Goal: Task Accomplishment & Management: Complete application form

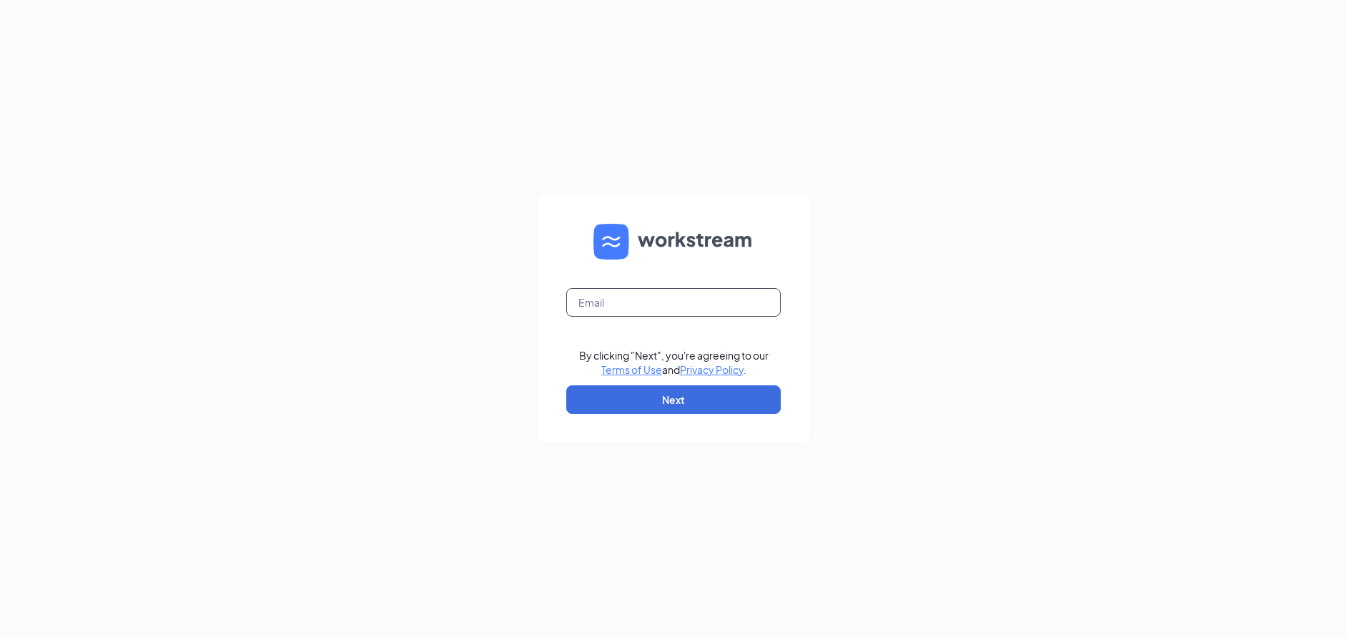
click at [698, 306] on input "text" at bounding box center [673, 302] width 214 height 29
type input "settlersridge@acfp.com"
click at [713, 403] on button "Next" at bounding box center [673, 399] width 214 height 29
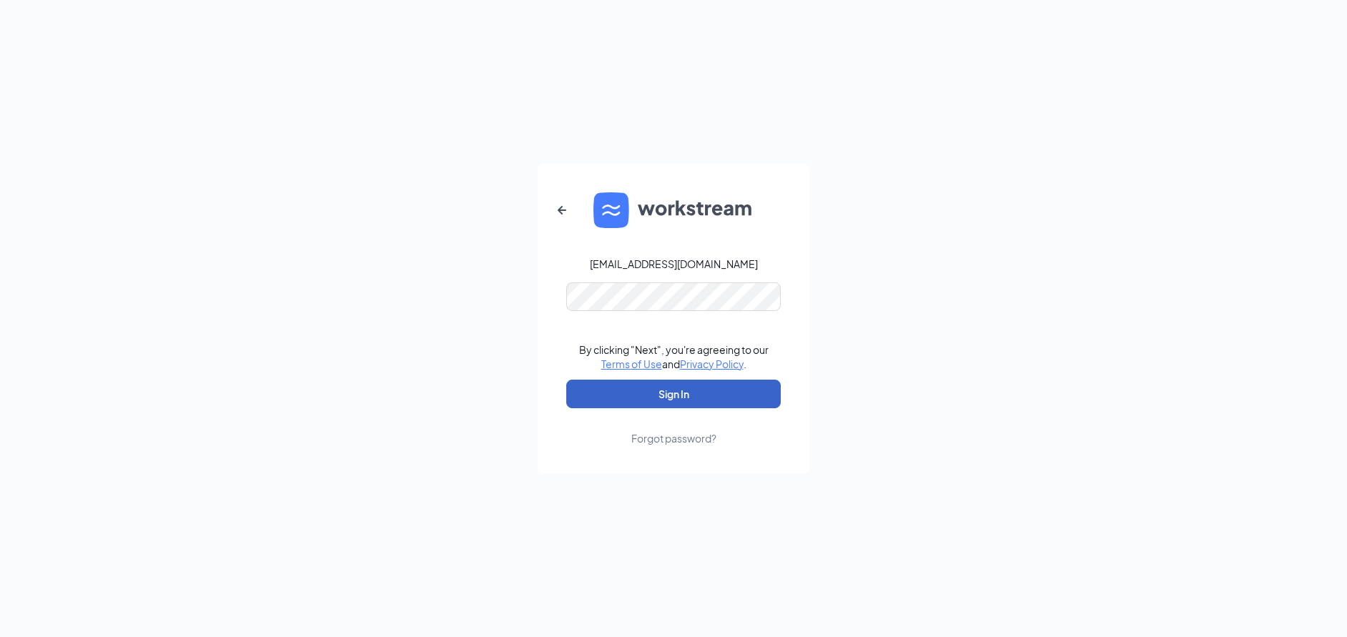
click at [706, 382] on button "Sign In" at bounding box center [673, 394] width 214 height 29
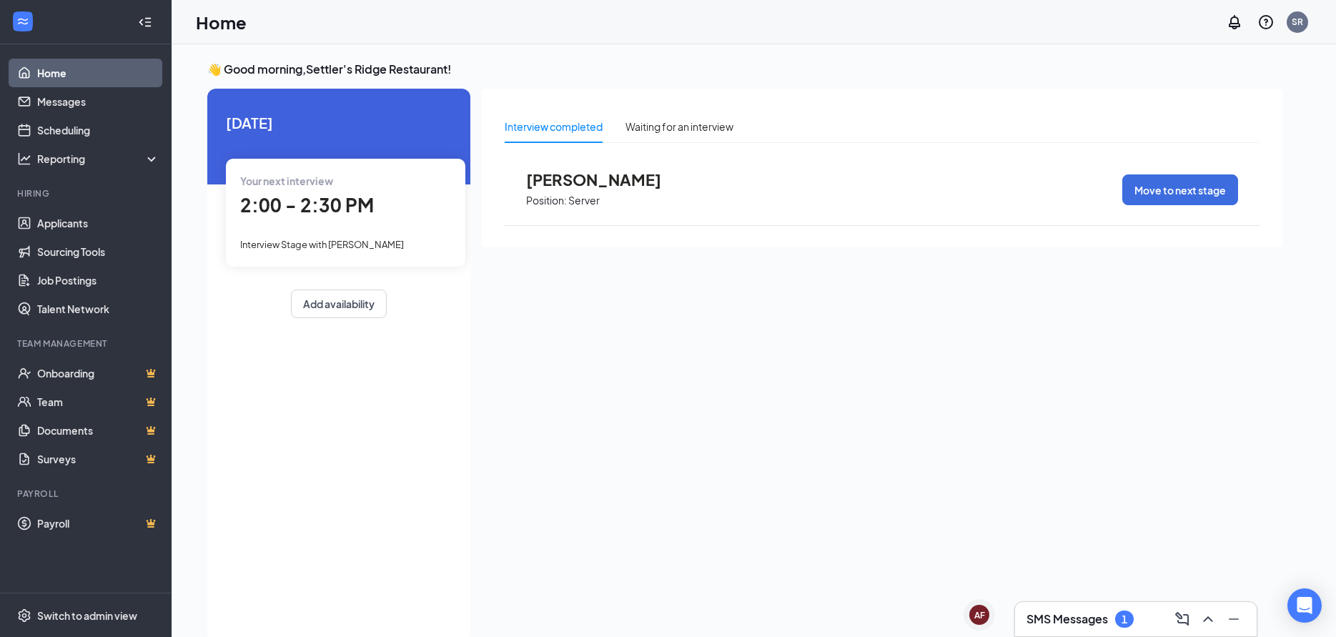
click at [564, 174] on span "[PERSON_NAME]" at bounding box center [604, 179] width 157 height 19
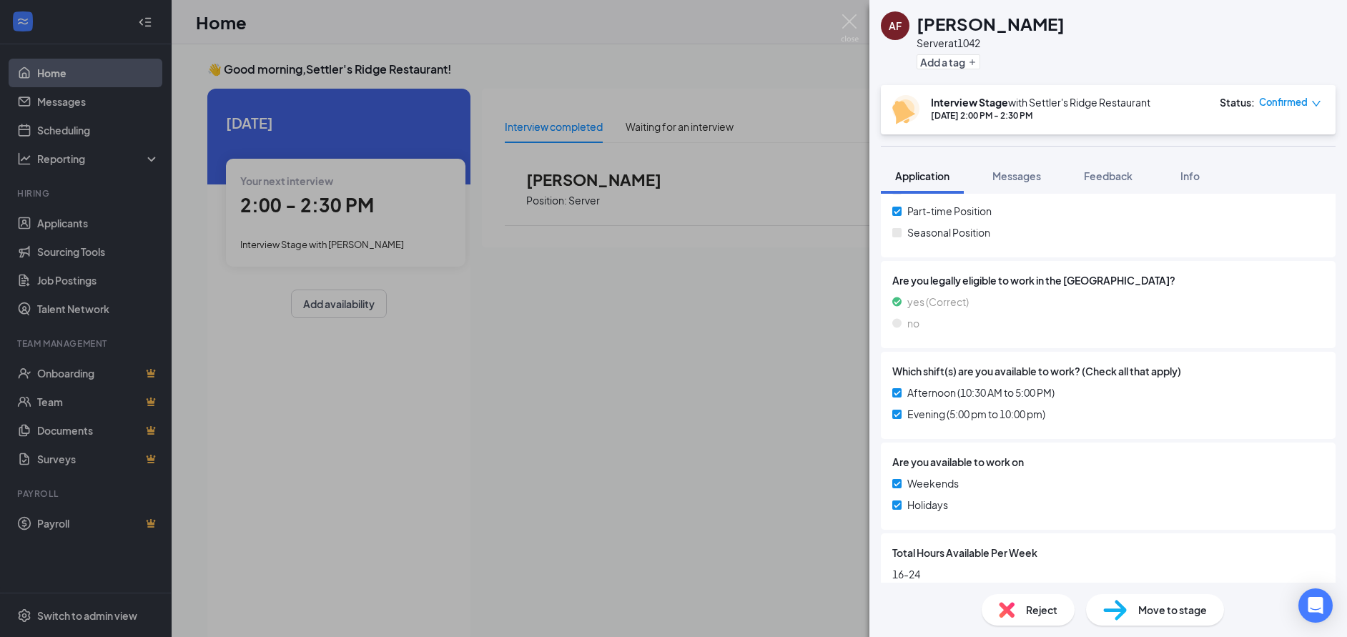
scroll to position [320, 0]
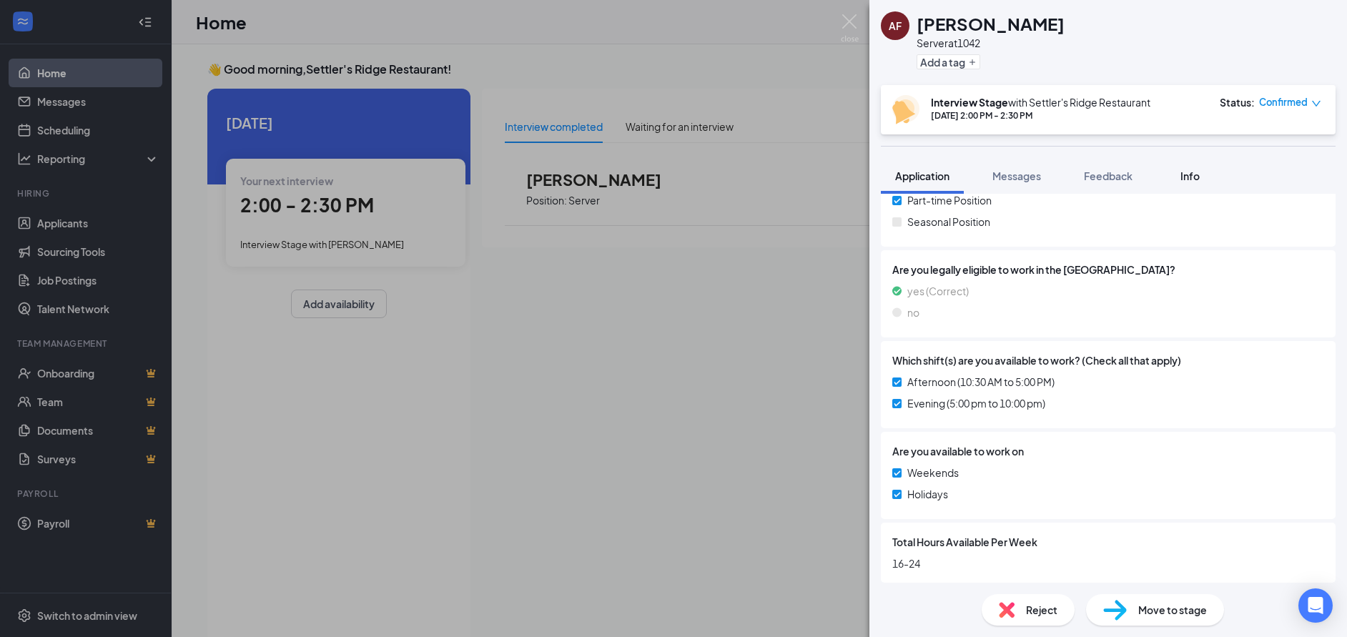
click at [1194, 169] on div "Info" at bounding box center [1189, 176] width 29 height 14
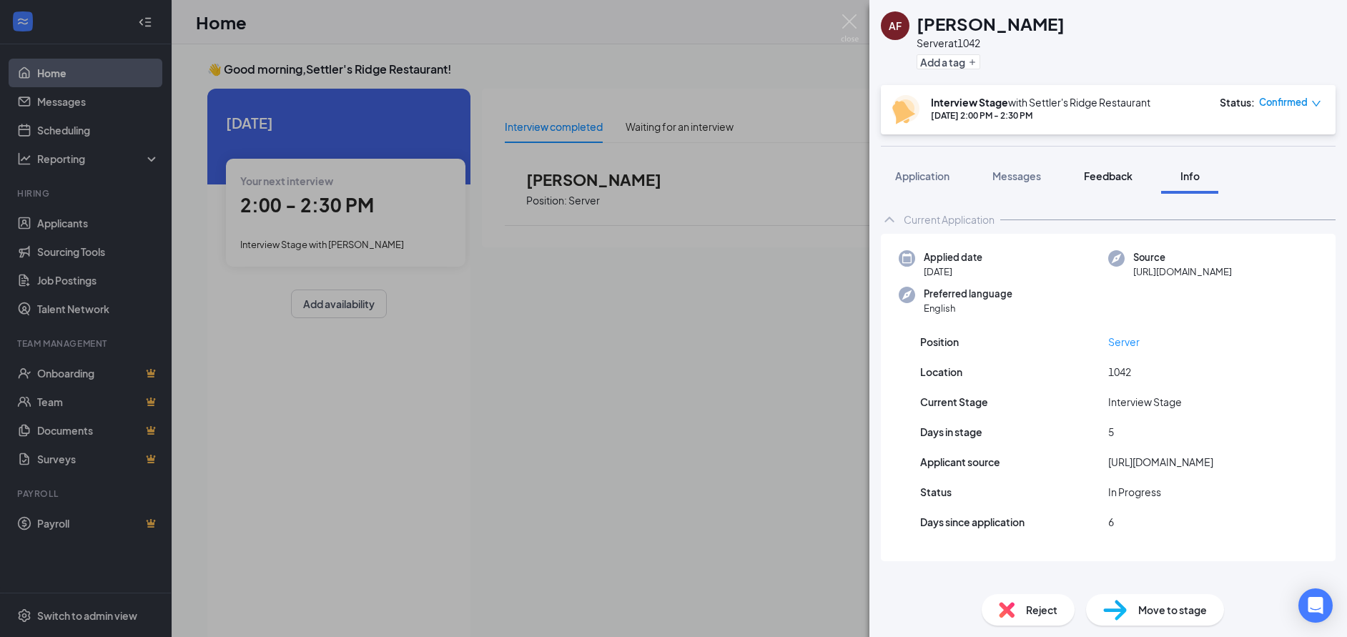
click at [1116, 167] on button "Feedback" at bounding box center [1108, 176] width 77 height 36
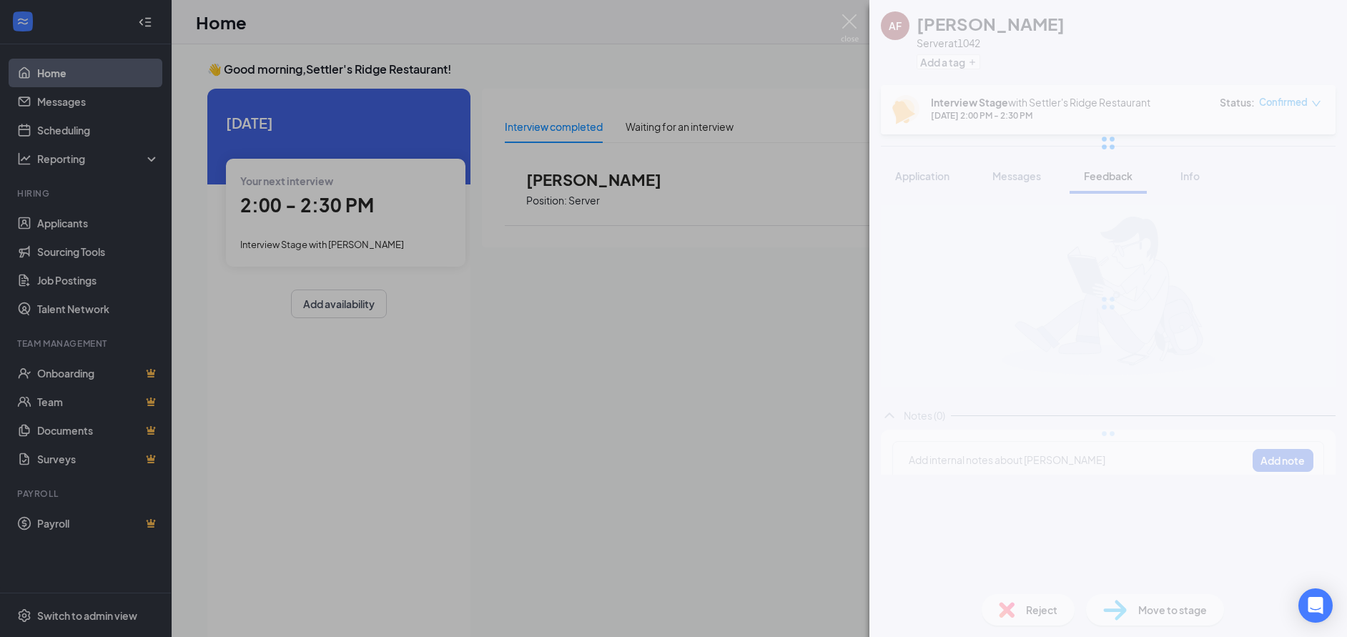
click at [1020, 174] on span "Messages" at bounding box center [1016, 175] width 49 height 13
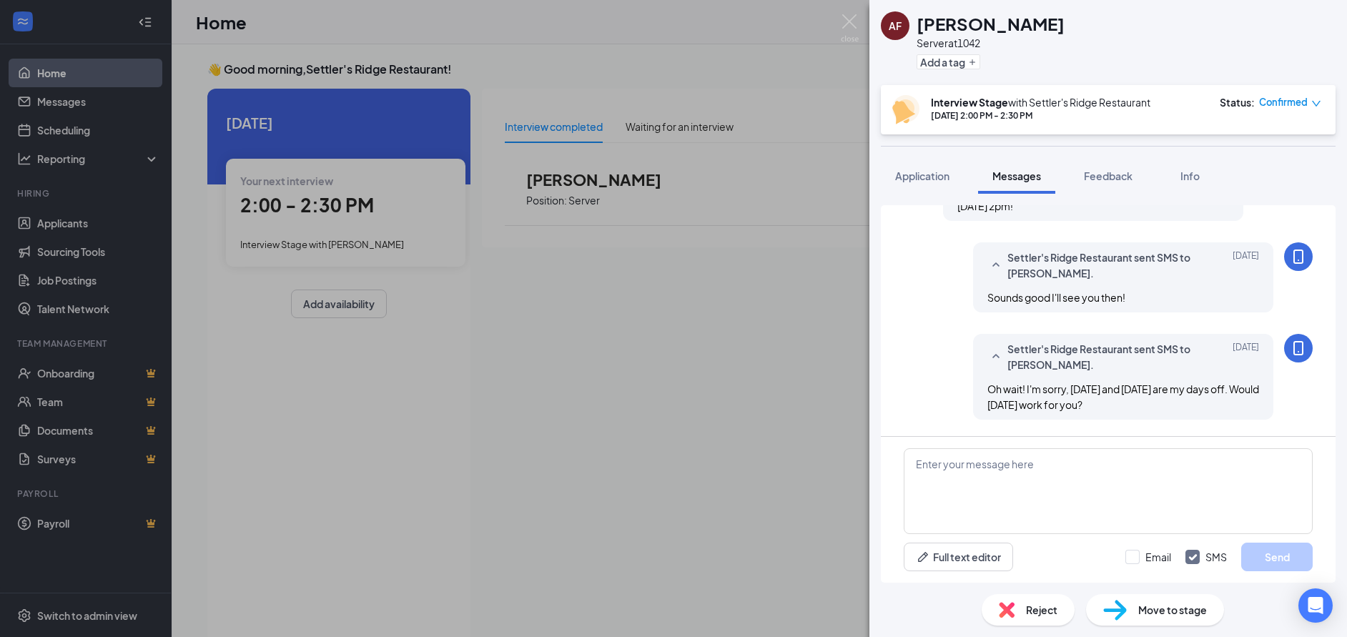
scroll to position [105, 0]
click at [1290, 353] on icon "MobileSms" at bounding box center [1298, 351] width 17 height 17
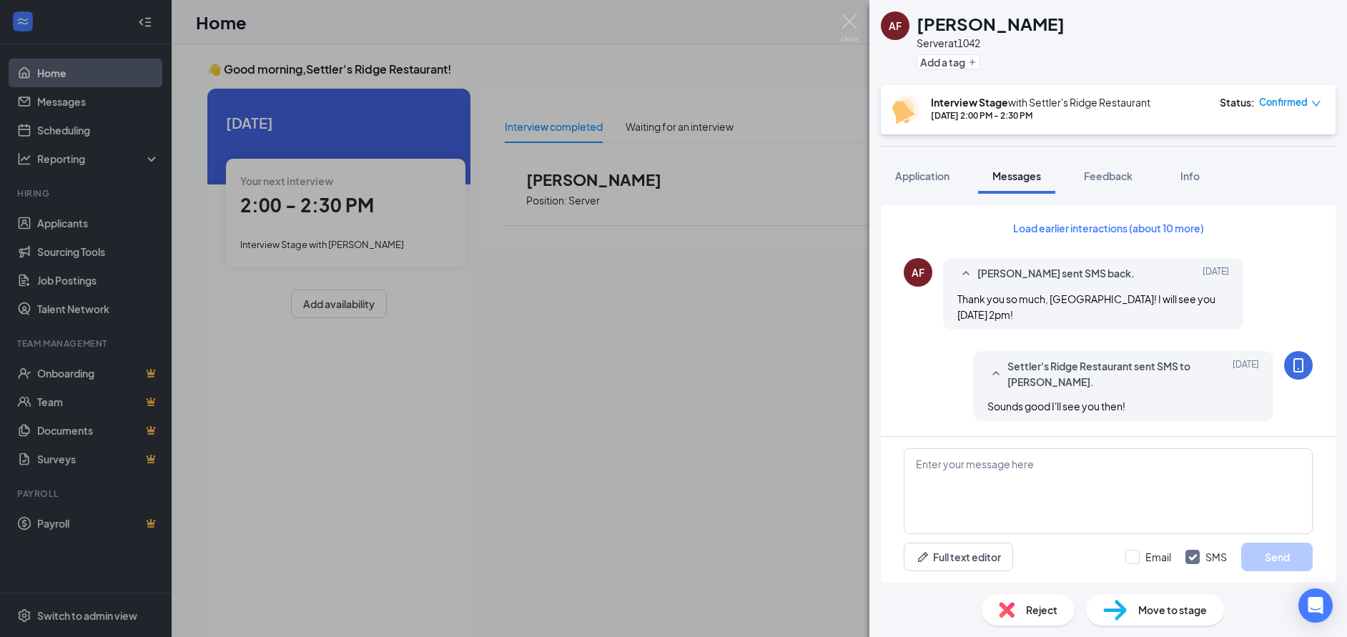
click at [700, 305] on div "[PERSON_NAME] Friend Server at 1042 Add a tag Interview Stage with [PERSON_NAME…" at bounding box center [673, 318] width 1347 height 637
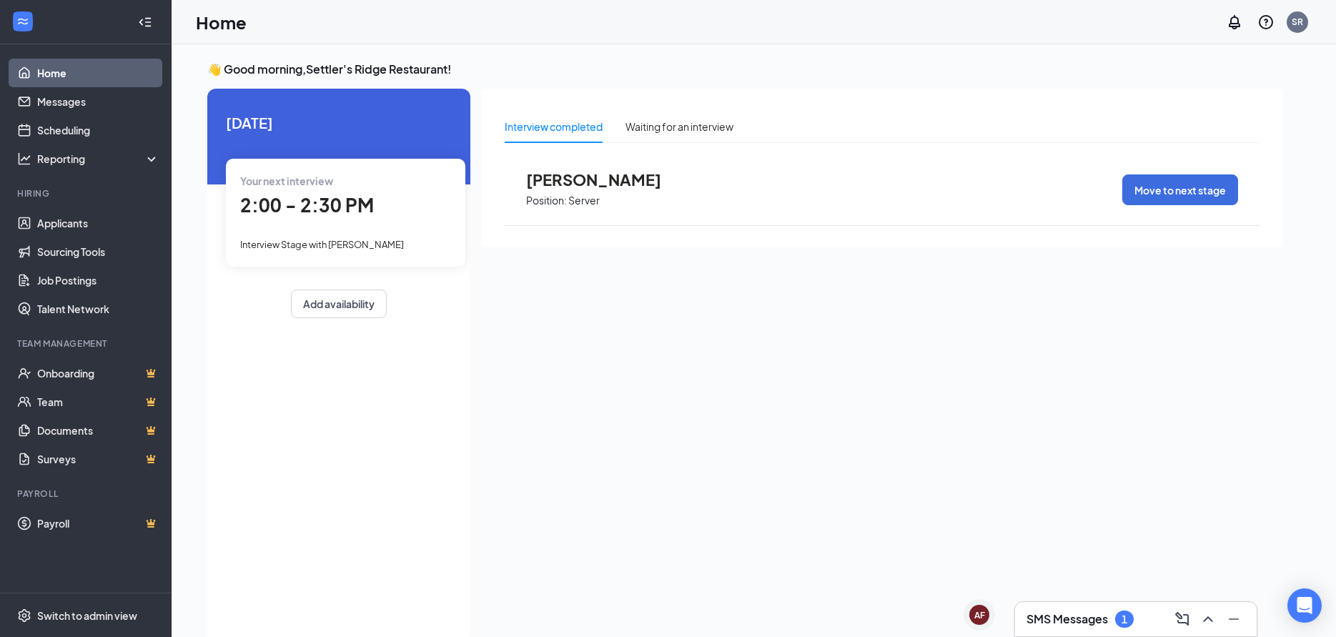
click at [576, 175] on span "[PERSON_NAME]" at bounding box center [604, 179] width 157 height 19
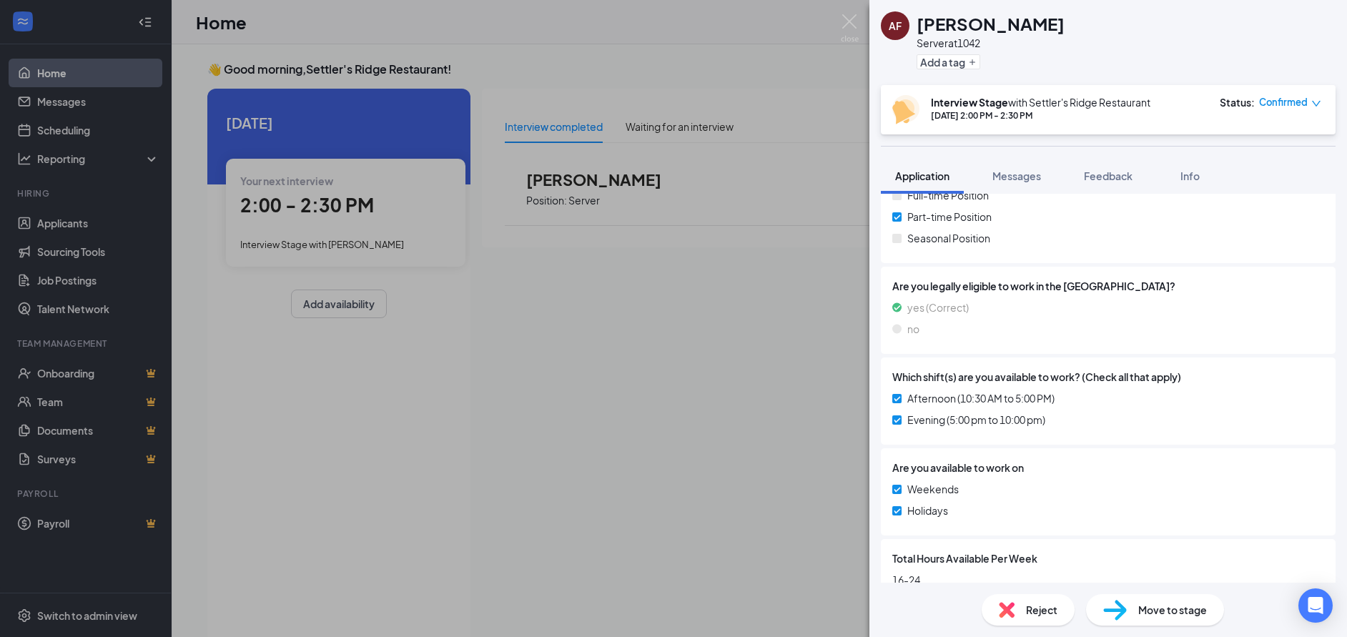
scroll to position [320, 0]
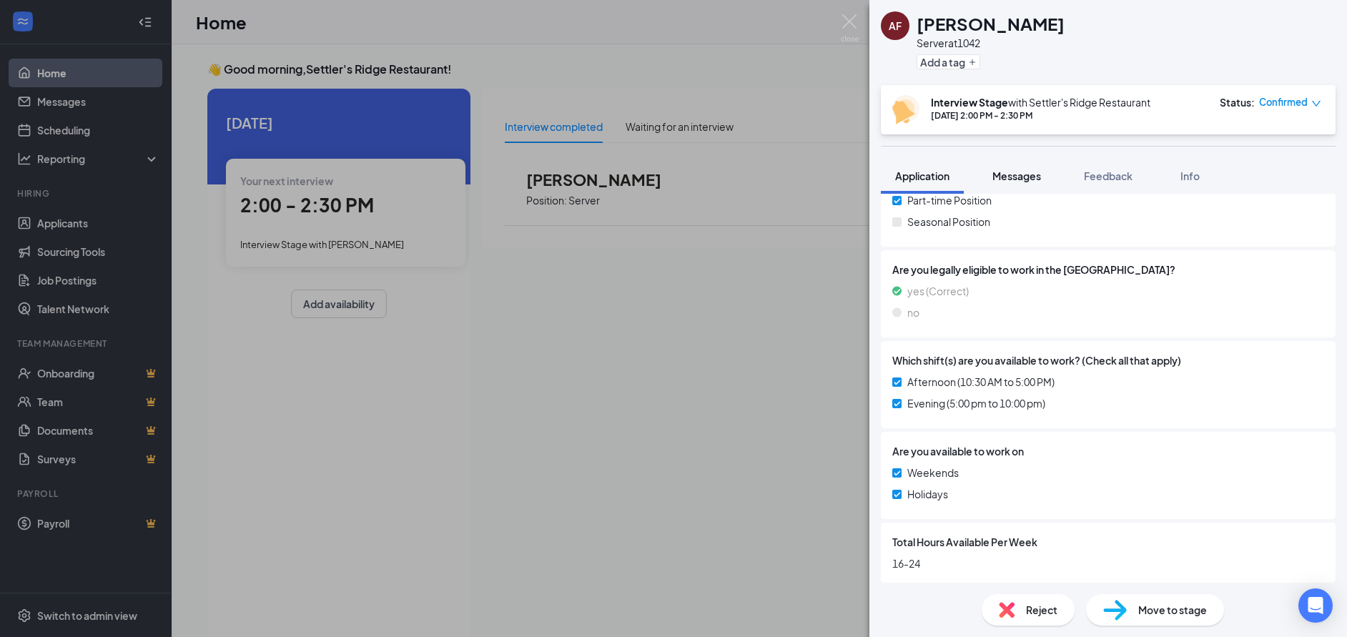
click at [1022, 176] on span "Messages" at bounding box center [1016, 175] width 49 height 13
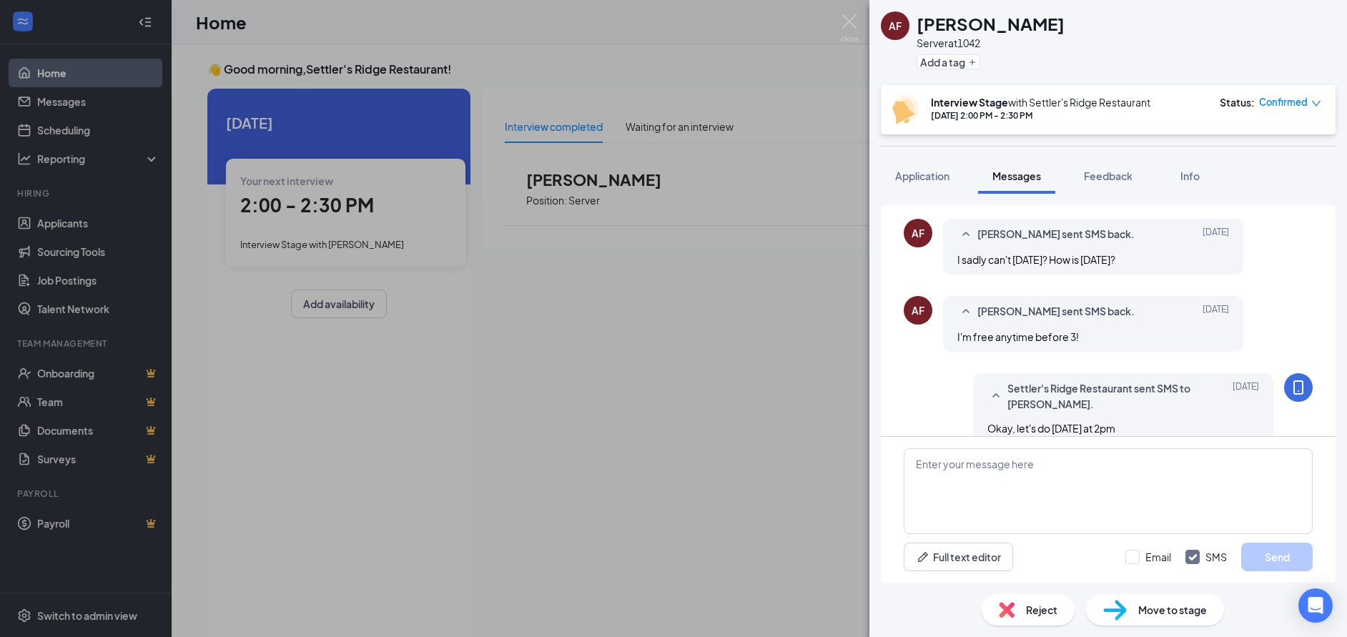
scroll to position [320, 0]
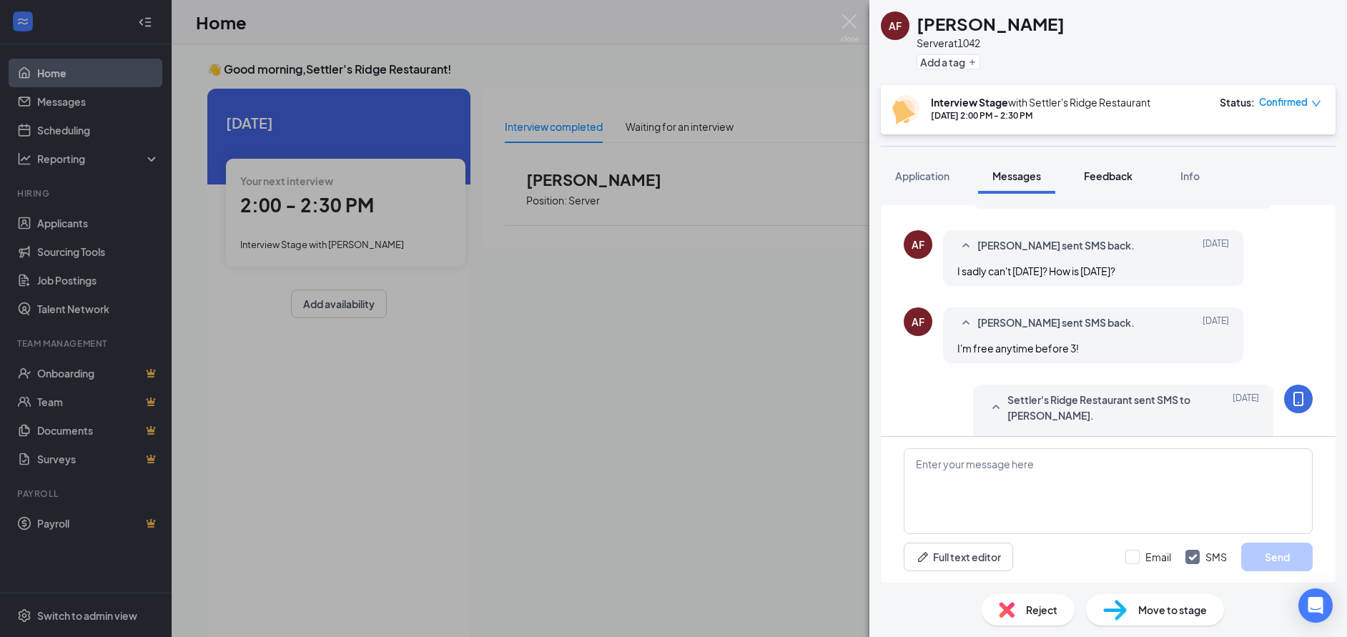
click at [1111, 182] on span "Feedback" at bounding box center [1108, 175] width 49 height 13
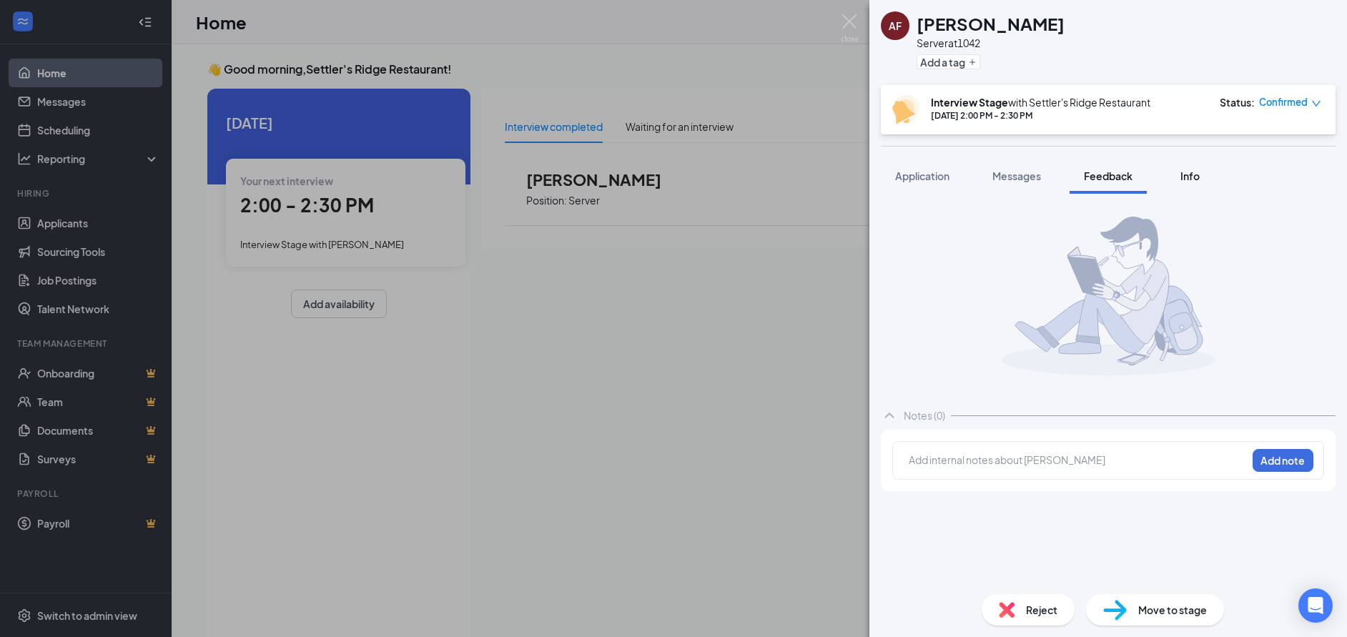
click at [1187, 177] on span "Info" at bounding box center [1189, 175] width 19 height 13
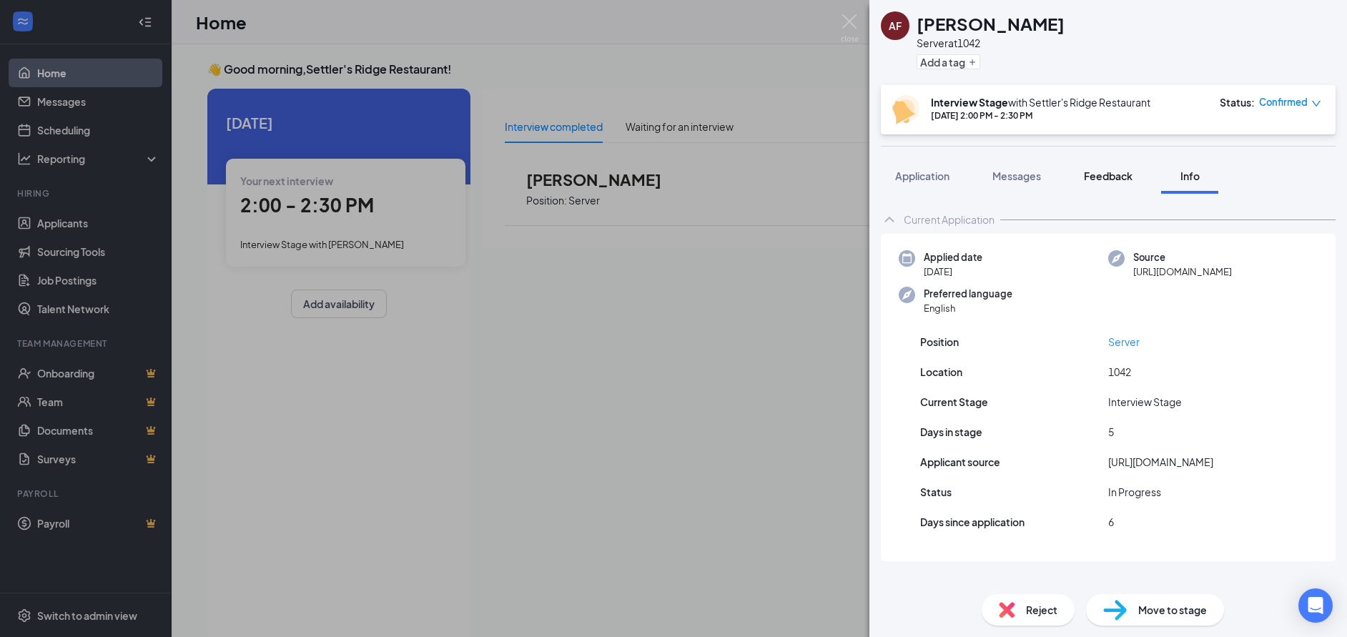
click at [1095, 172] on span "Feedback" at bounding box center [1108, 175] width 49 height 13
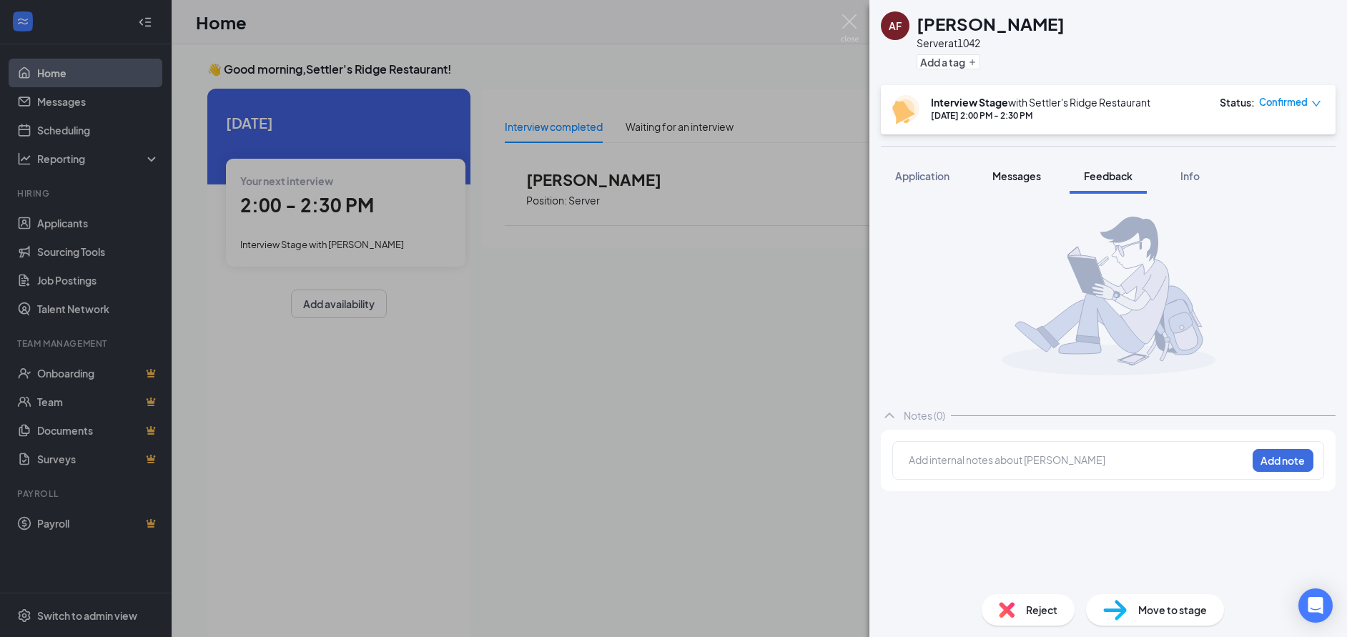
click at [1018, 186] on button "Messages" at bounding box center [1016, 176] width 77 height 36
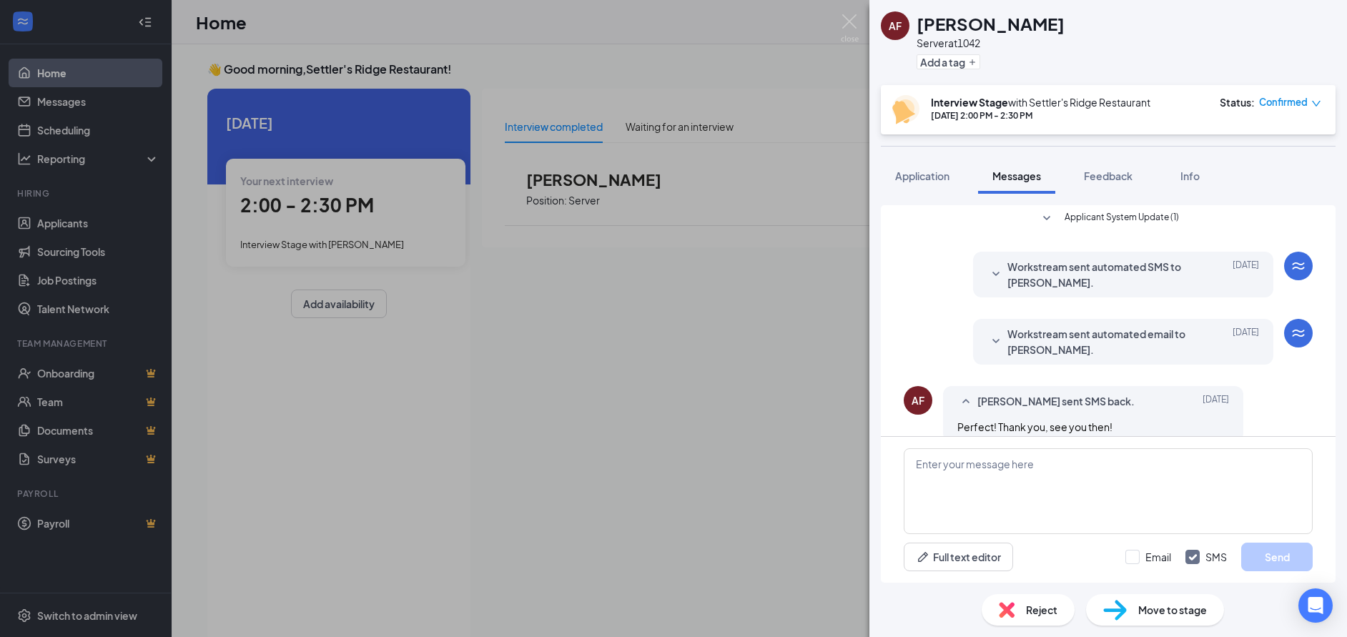
scroll to position [606, 0]
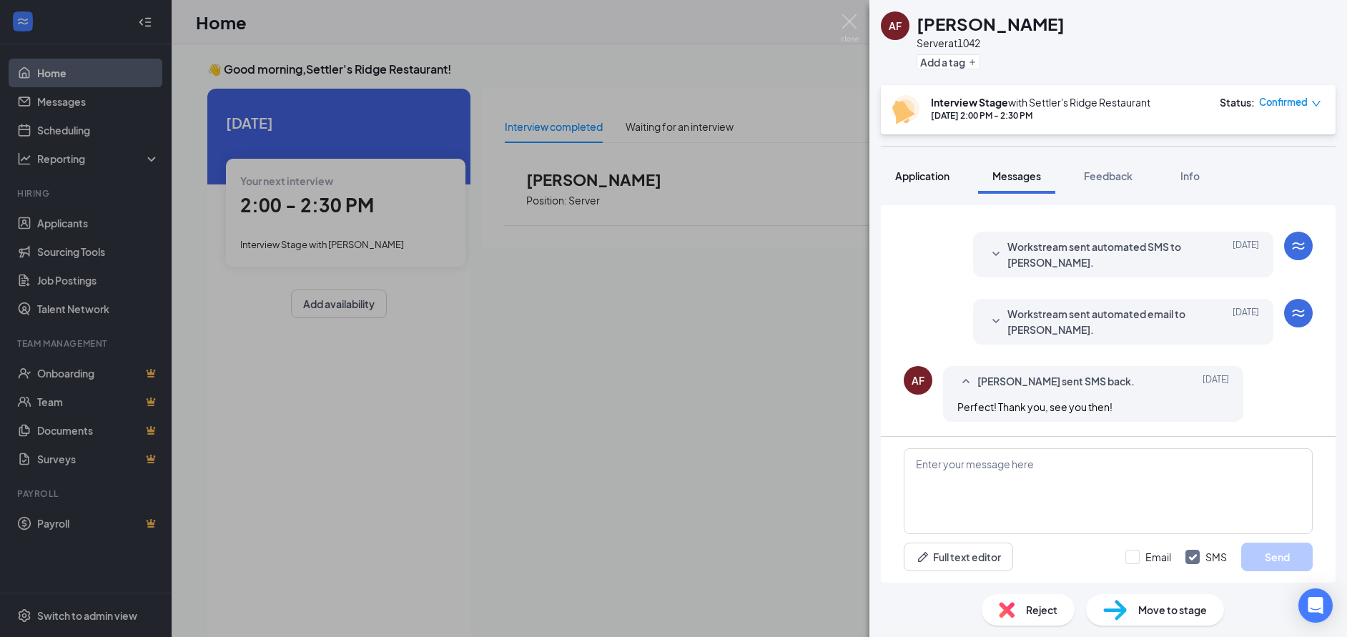
click at [927, 162] on button "Application" at bounding box center [922, 176] width 83 height 36
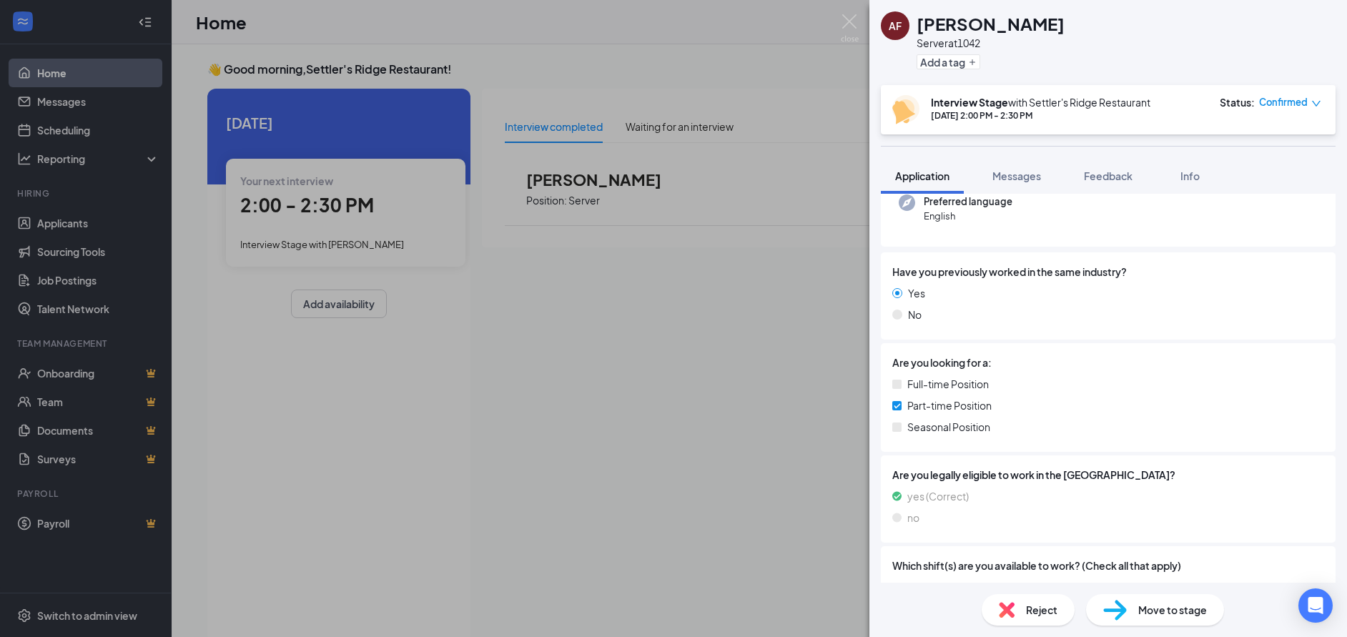
scroll to position [106, 0]
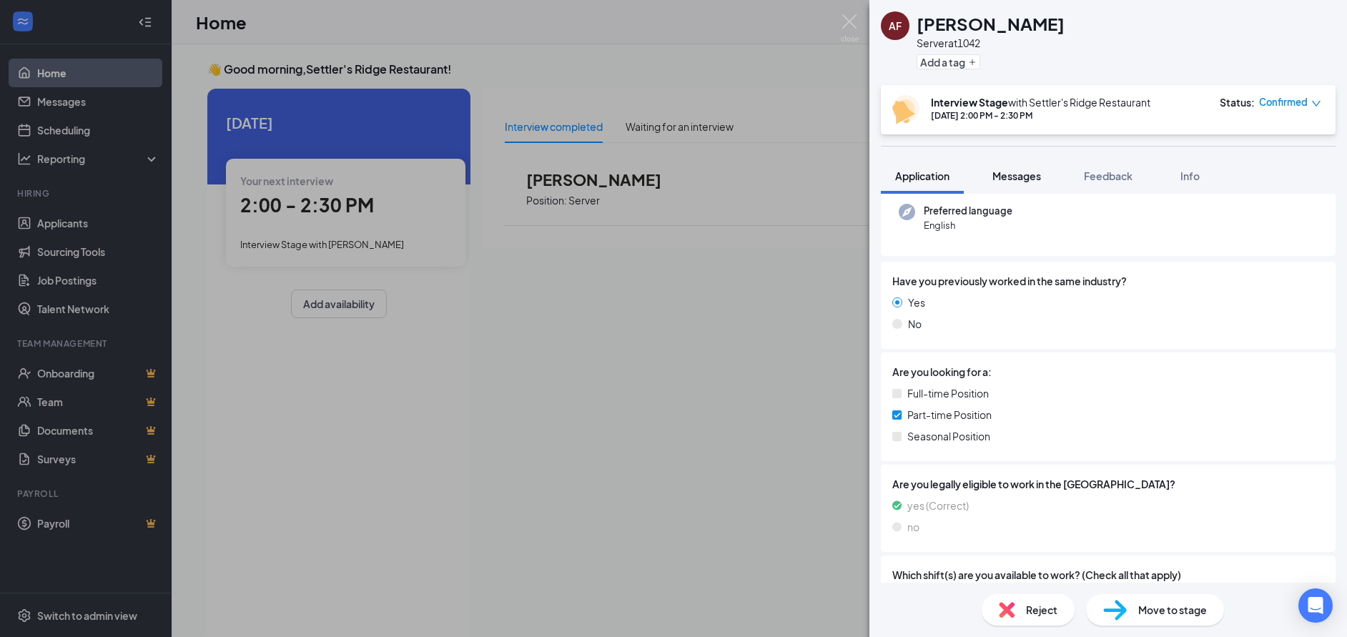
click at [1017, 186] on button "Messages" at bounding box center [1016, 176] width 77 height 36
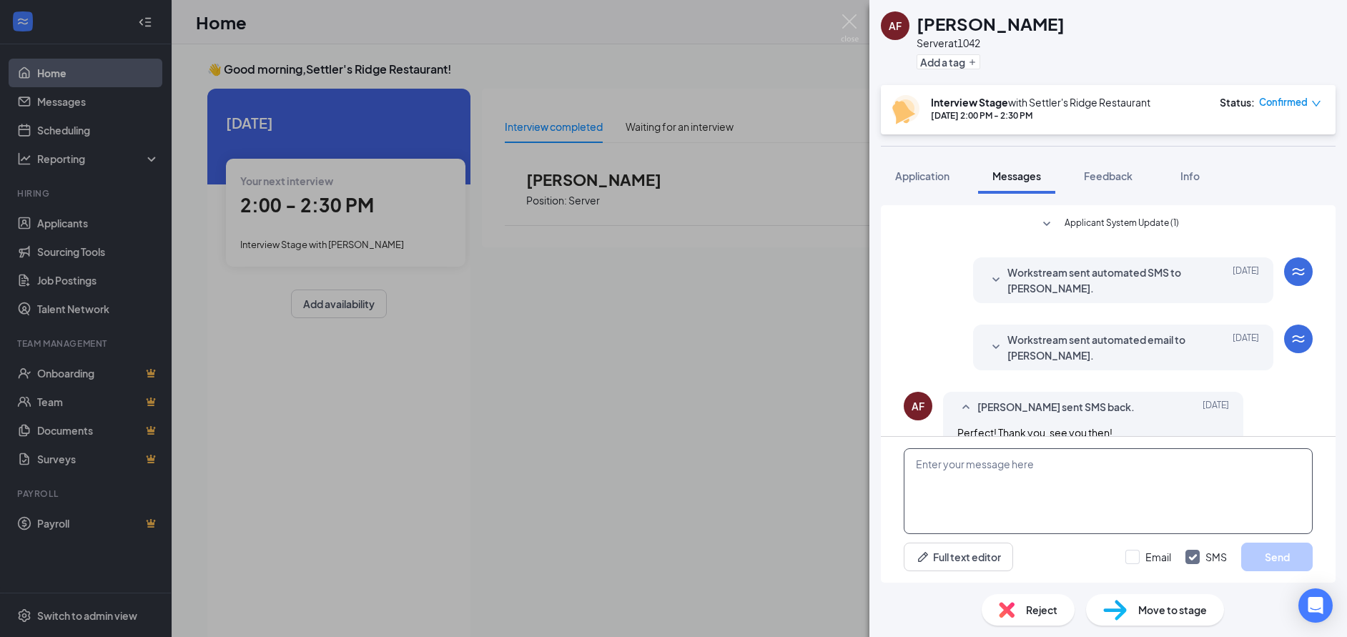
click at [1017, 470] on textarea at bounding box center [1108, 491] width 409 height 86
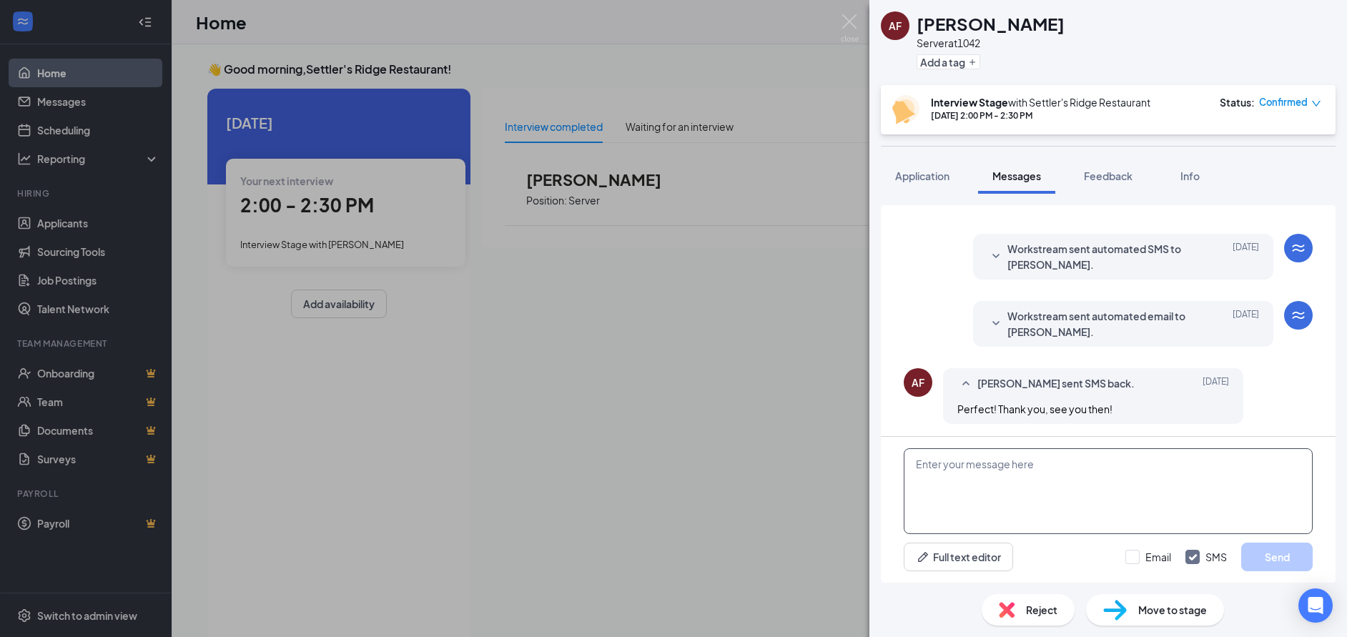
scroll to position [606, 0]
